Goal: Transaction & Acquisition: Purchase product/service

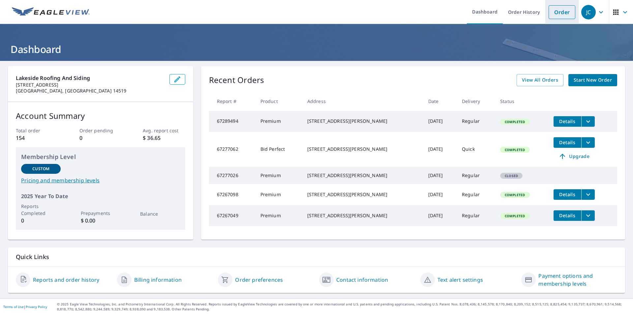
click at [555, 14] on link "Order" at bounding box center [561, 12] width 27 height 14
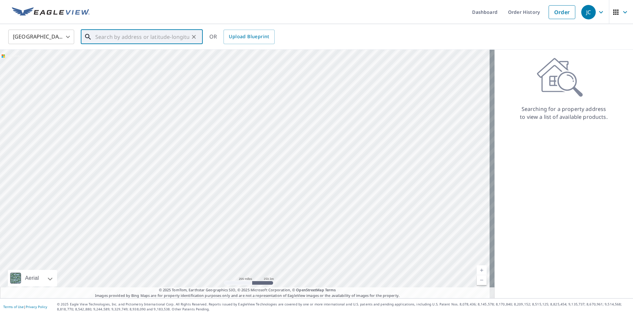
click at [162, 38] on input "text" at bounding box center [142, 37] width 94 height 18
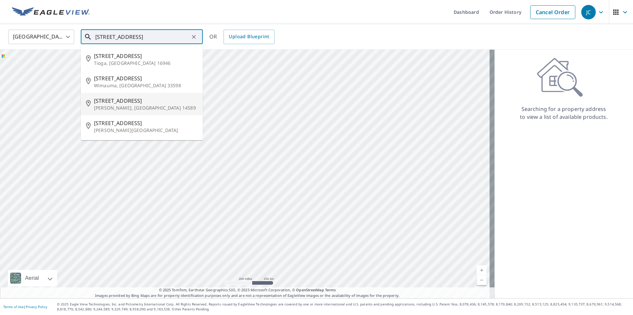
click at [160, 103] on span "[STREET_ADDRESS]" at bounding box center [145, 101] width 103 height 8
type input "[STREET_ADDRESS][PERSON_NAME]"
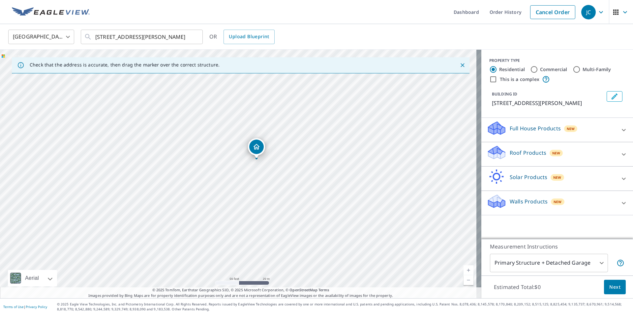
drag, startPoint x: 245, startPoint y: 162, endPoint x: 298, endPoint y: 156, distance: 52.8
click at [298, 156] on div "[STREET_ADDRESS][PERSON_NAME]" at bounding box center [240, 174] width 481 height 249
click at [532, 151] on p "Roof Products" at bounding box center [527, 153] width 37 height 8
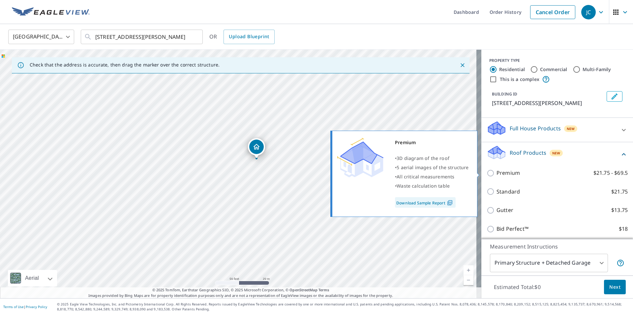
click at [520, 176] on label "Premium $21.75 - $69.5" at bounding box center [561, 173] width 131 height 8
click at [496, 176] on input "Premium $21.75 - $69.5" at bounding box center [491, 173] width 10 height 8
checkbox input "true"
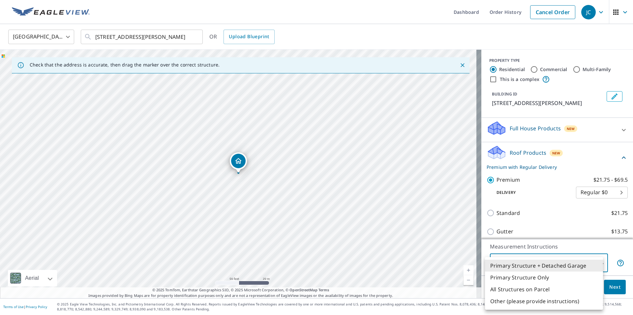
click at [542, 261] on body "JC JC Dashboard Order History Cancel Order JC [GEOGRAPHIC_DATA] [GEOGRAPHIC_DAT…" at bounding box center [316, 157] width 633 height 315
click at [530, 277] on li "Primary Structure Only" at bounding box center [544, 278] width 118 height 12
type input "2"
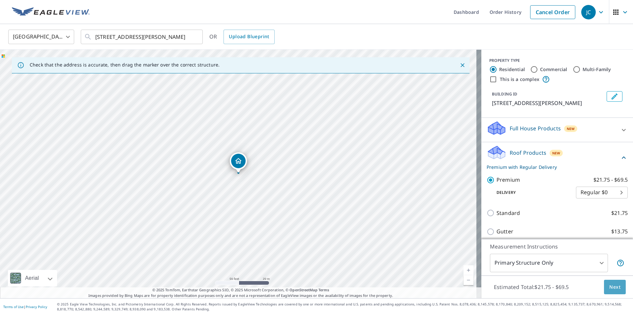
click at [613, 289] on span "Next" at bounding box center [614, 287] width 11 height 8
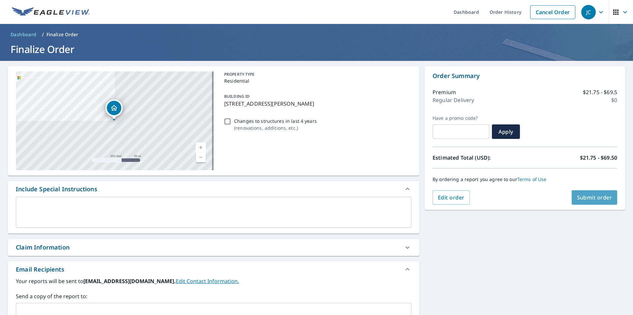
click at [579, 200] on span "Submit order" at bounding box center [594, 197] width 35 height 7
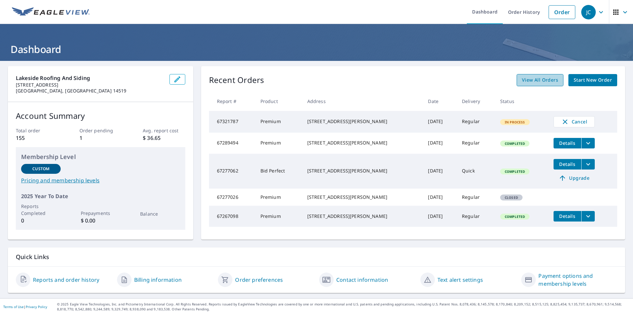
click at [533, 75] on link "View All Orders" at bounding box center [539, 80] width 47 height 12
